Goal: Check status: Check status

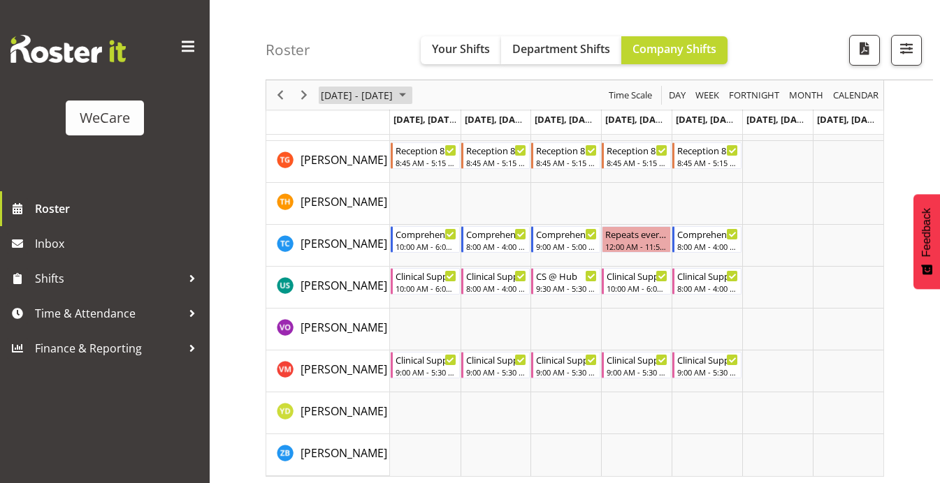
scroll to position [5827, 0]
click at [394, 96] on span "[DATE] - [DATE]" at bounding box center [356, 95] width 75 height 17
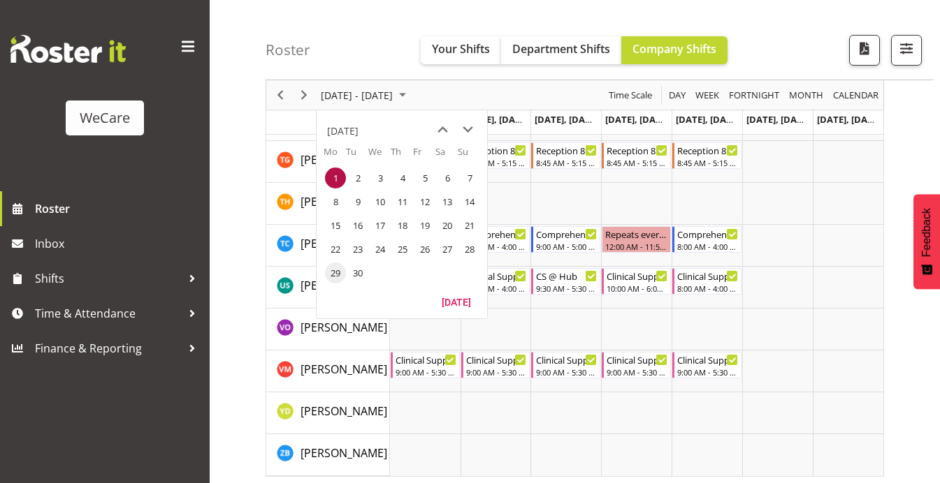
click at [341, 272] on span "29" at bounding box center [335, 273] width 21 height 21
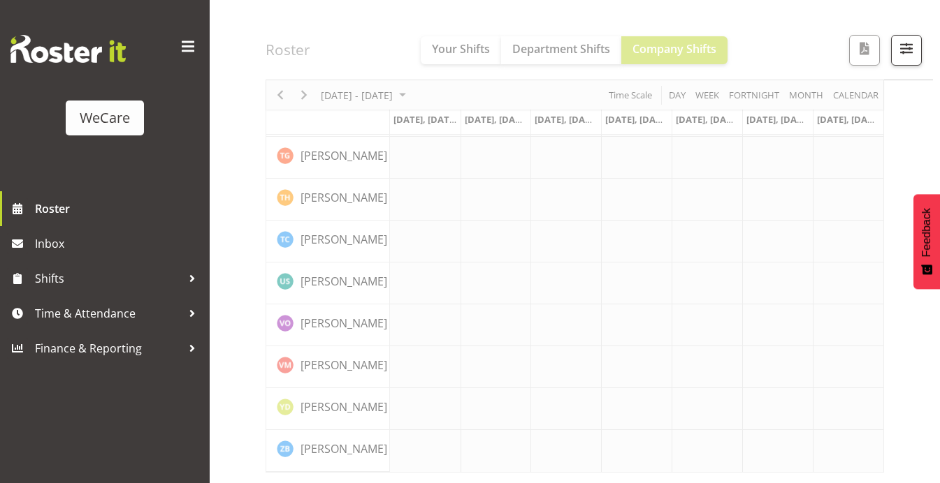
scroll to position [5718, 0]
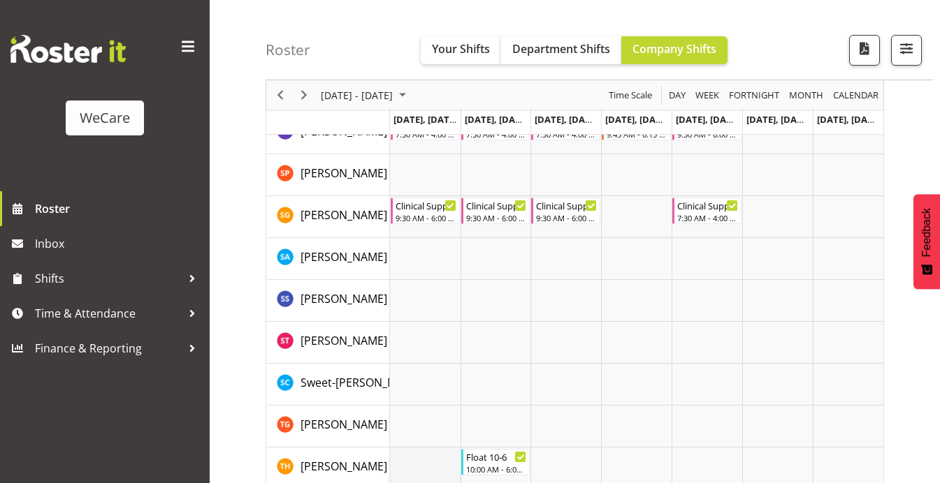
scroll to position [5509, 0]
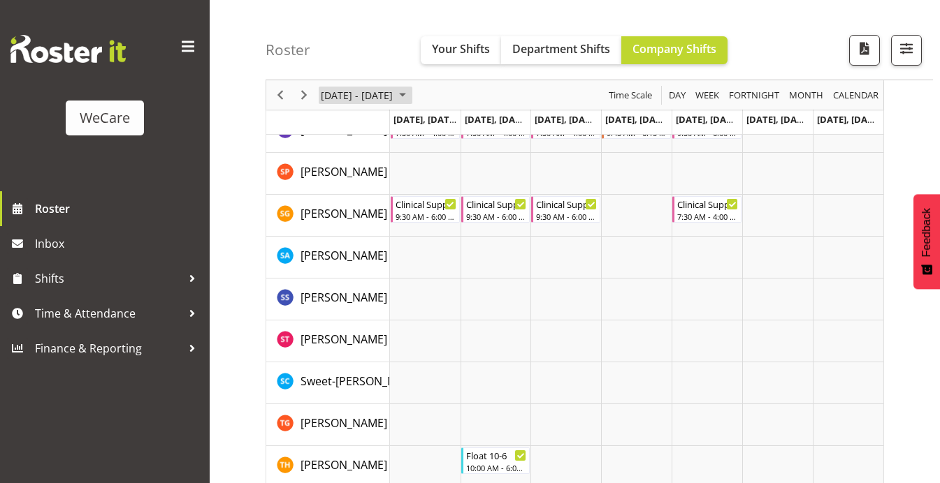
click at [394, 94] on span "[DATE] - [DATE]" at bounding box center [356, 95] width 75 height 17
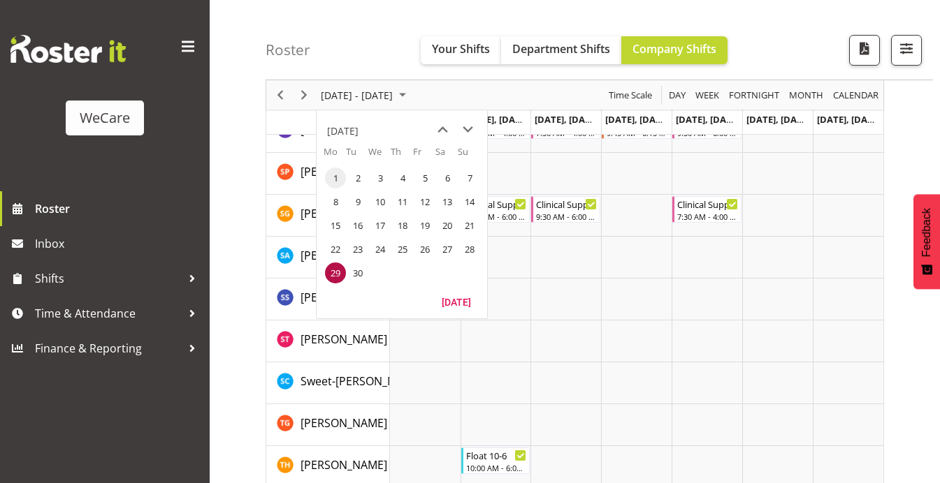
click at [339, 180] on span "1" at bounding box center [335, 178] width 21 height 21
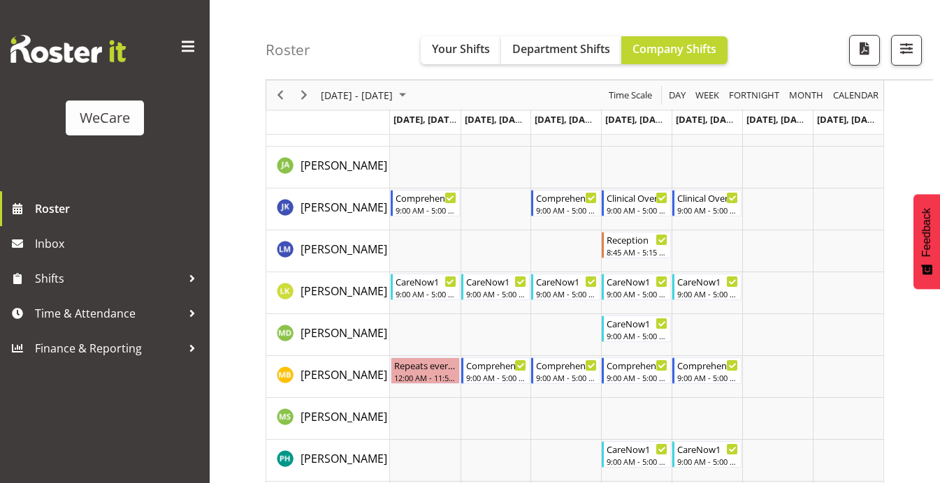
scroll to position [1856, 0]
click at [411, 96] on span "September 2025" at bounding box center [402, 95] width 17 height 17
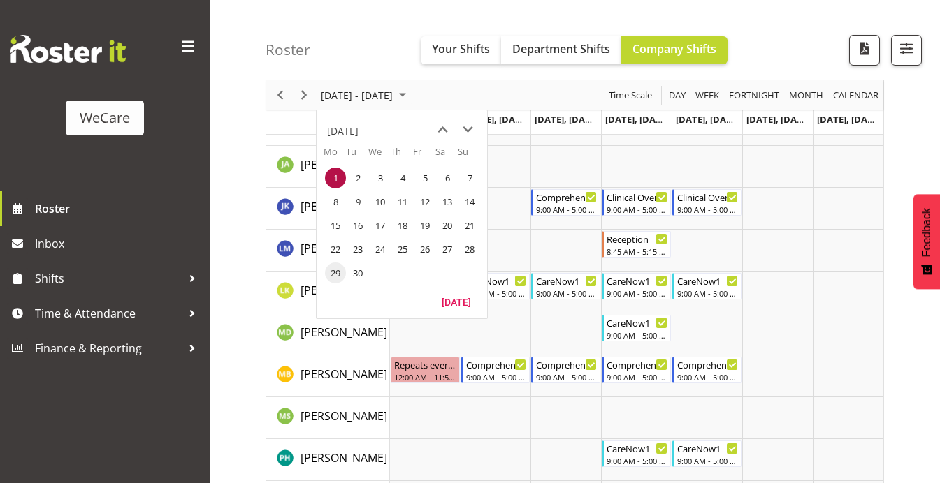
click at [342, 275] on span "29" at bounding box center [335, 273] width 21 height 21
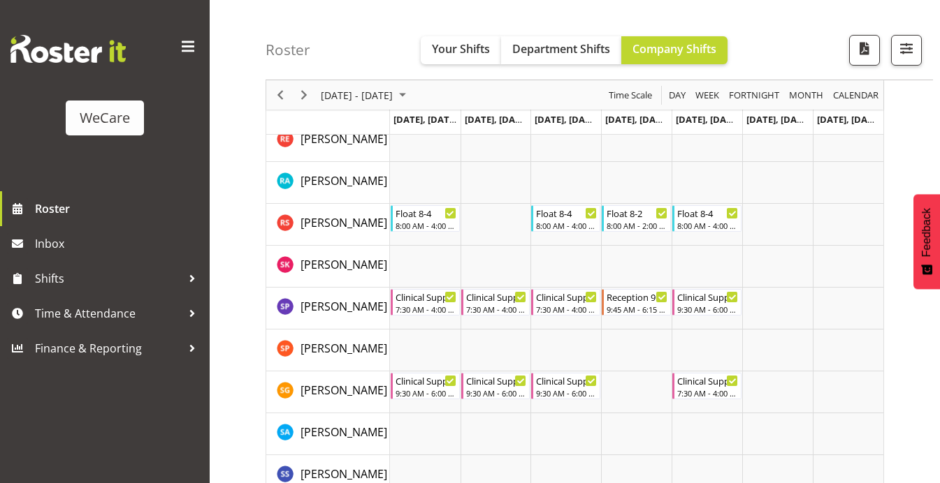
scroll to position [5772, 0]
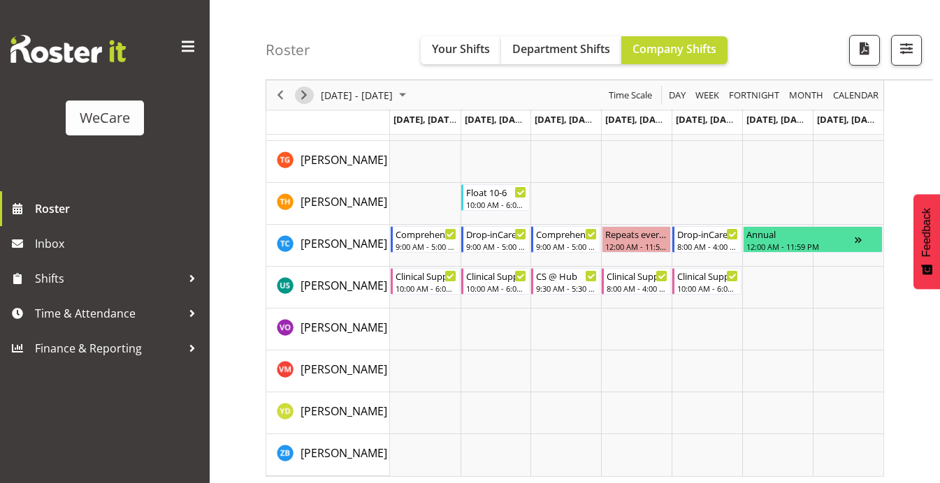
click at [304, 96] on span "Next" at bounding box center [304, 95] width 17 height 17
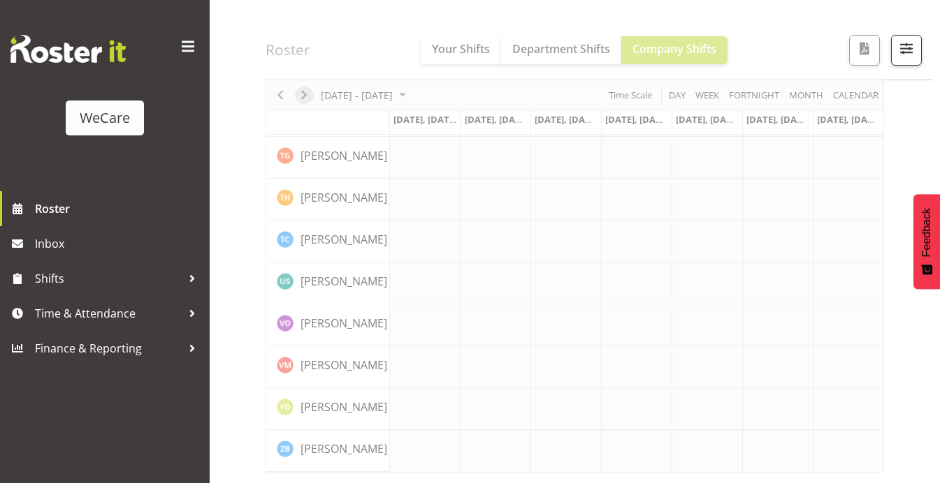
scroll to position [5718, 0]
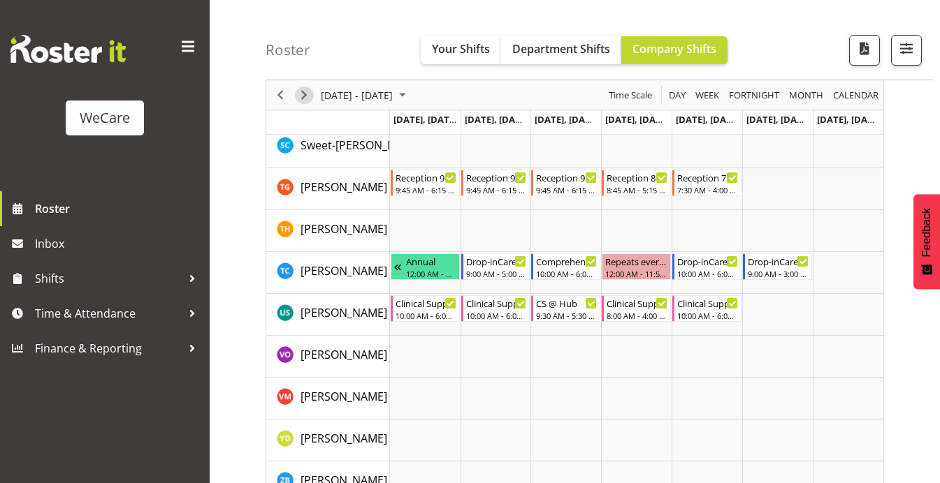
scroll to position [5745, 0]
